Goal: Find specific page/section: Find specific page/section

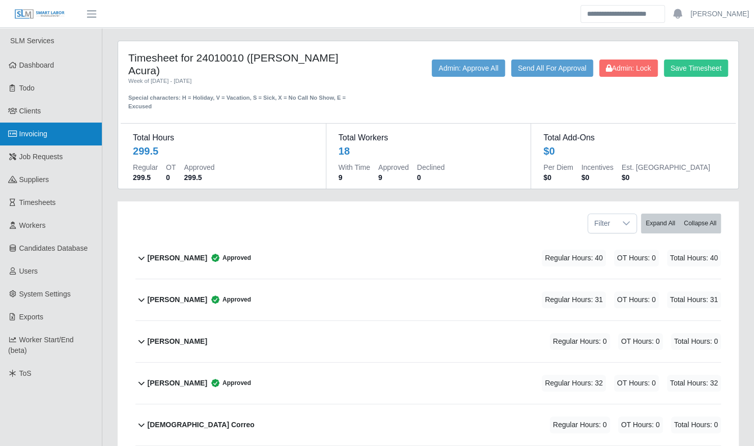
click at [54, 138] on link "Invoicing" at bounding box center [51, 134] width 102 height 23
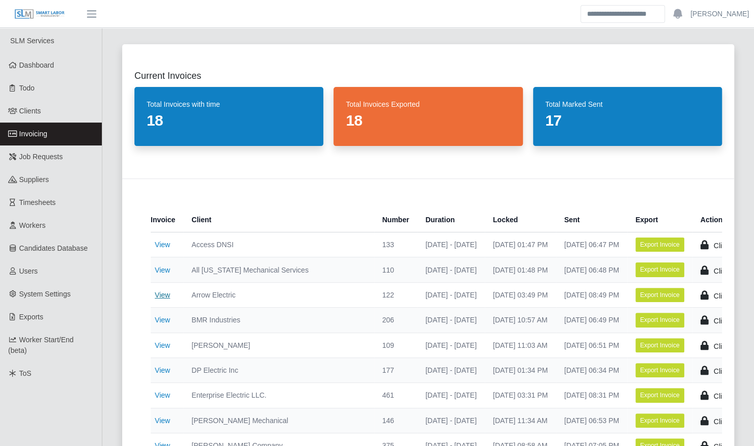
click at [168, 292] on link "View" at bounding box center [162, 295] width 15 height 8
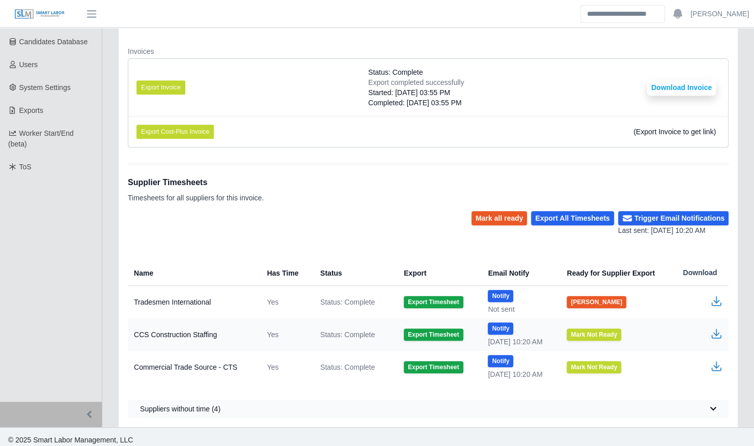
scroll to position [210, 0]
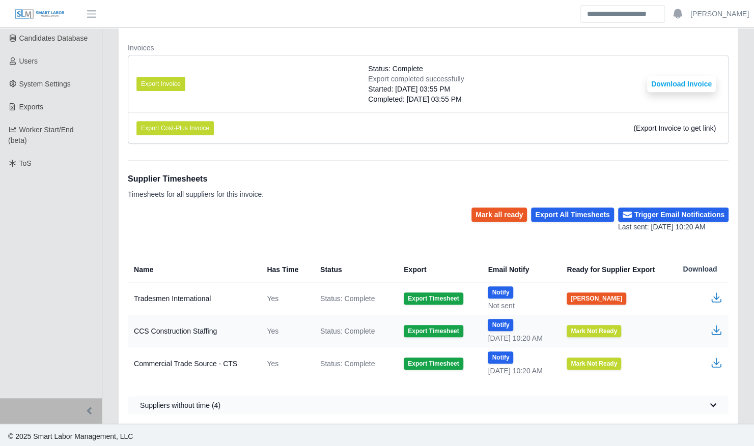
click at [717, 293] on icon "button" at bounding box center [716, 298] width 12 height 12
